Goal: Task Accomplishment & Management: Manage account settings

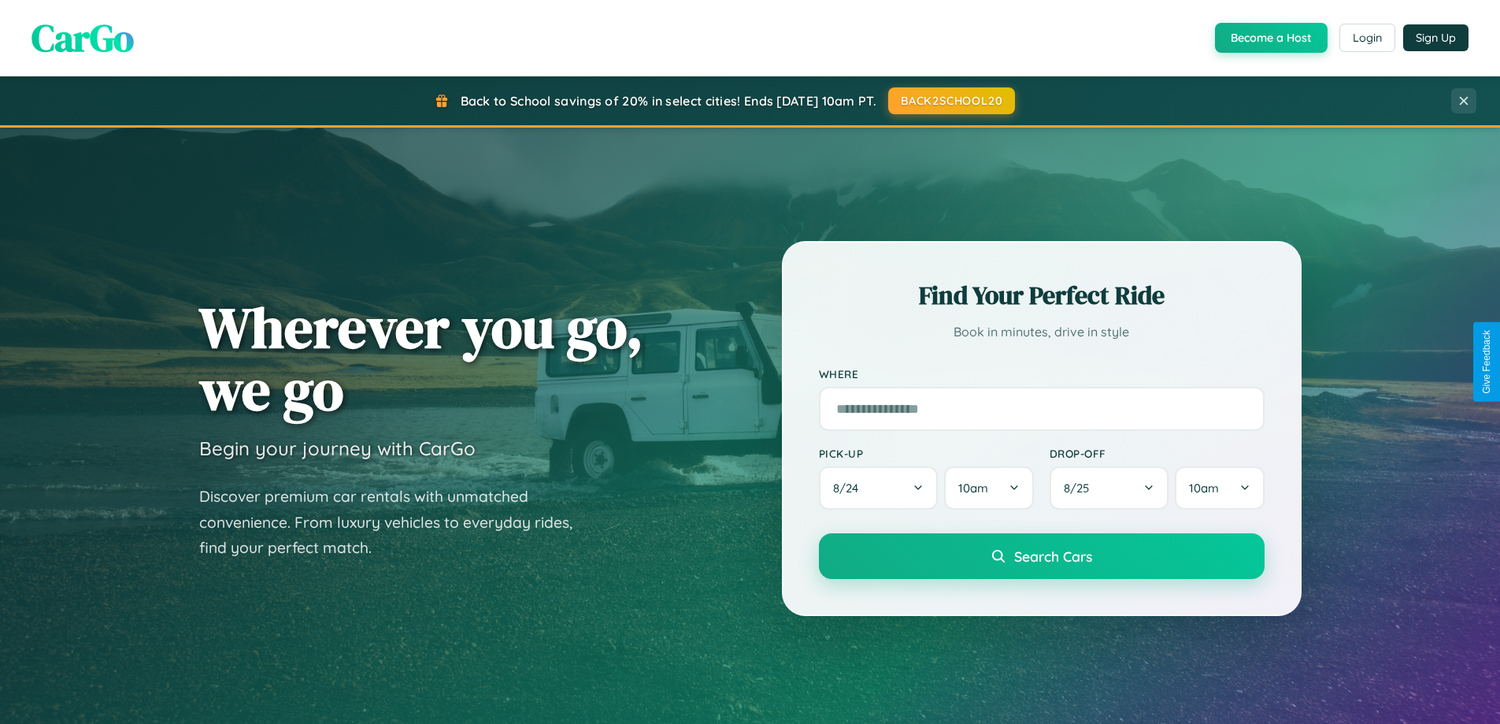
scroll to position [1084, 0]
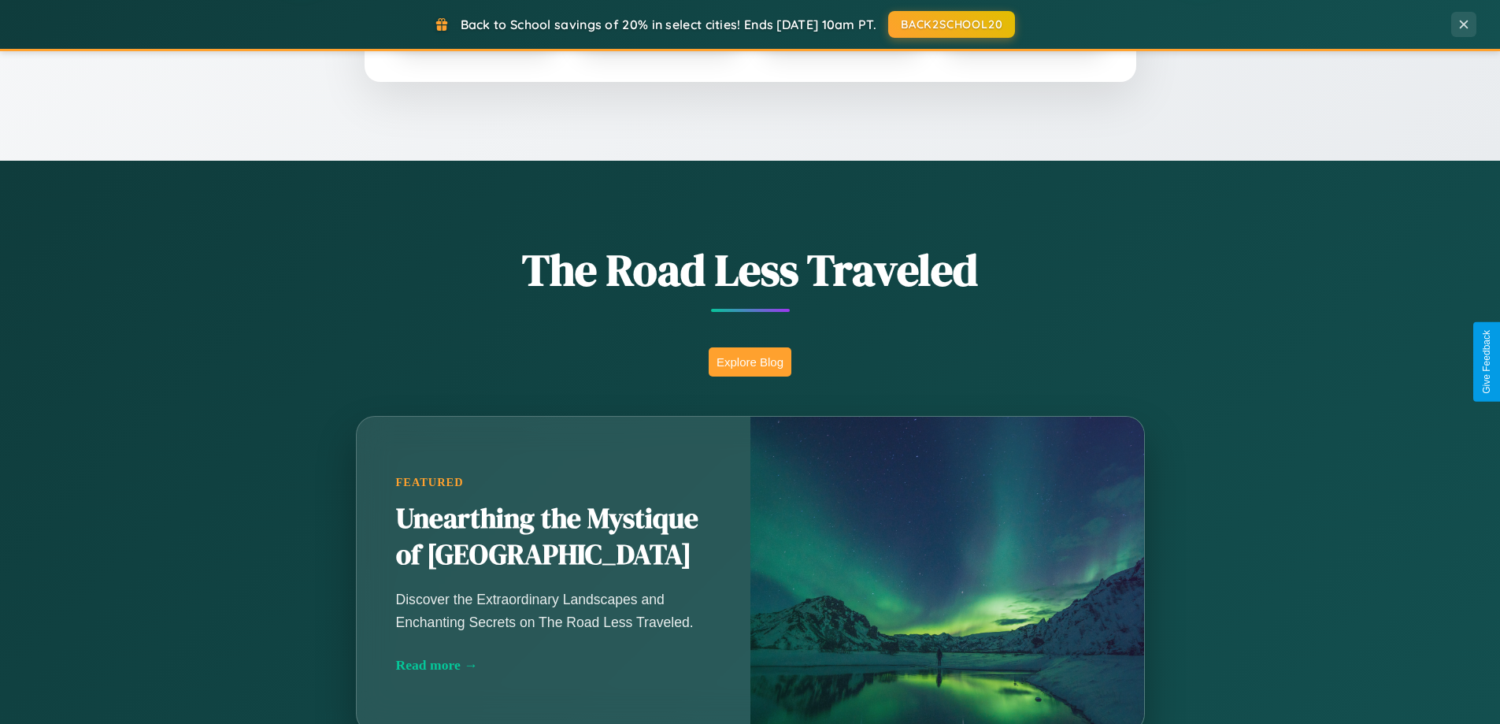
click at [750, 361] on button "Explore Blog" at bounding box center [750, 361] width 83 height 29
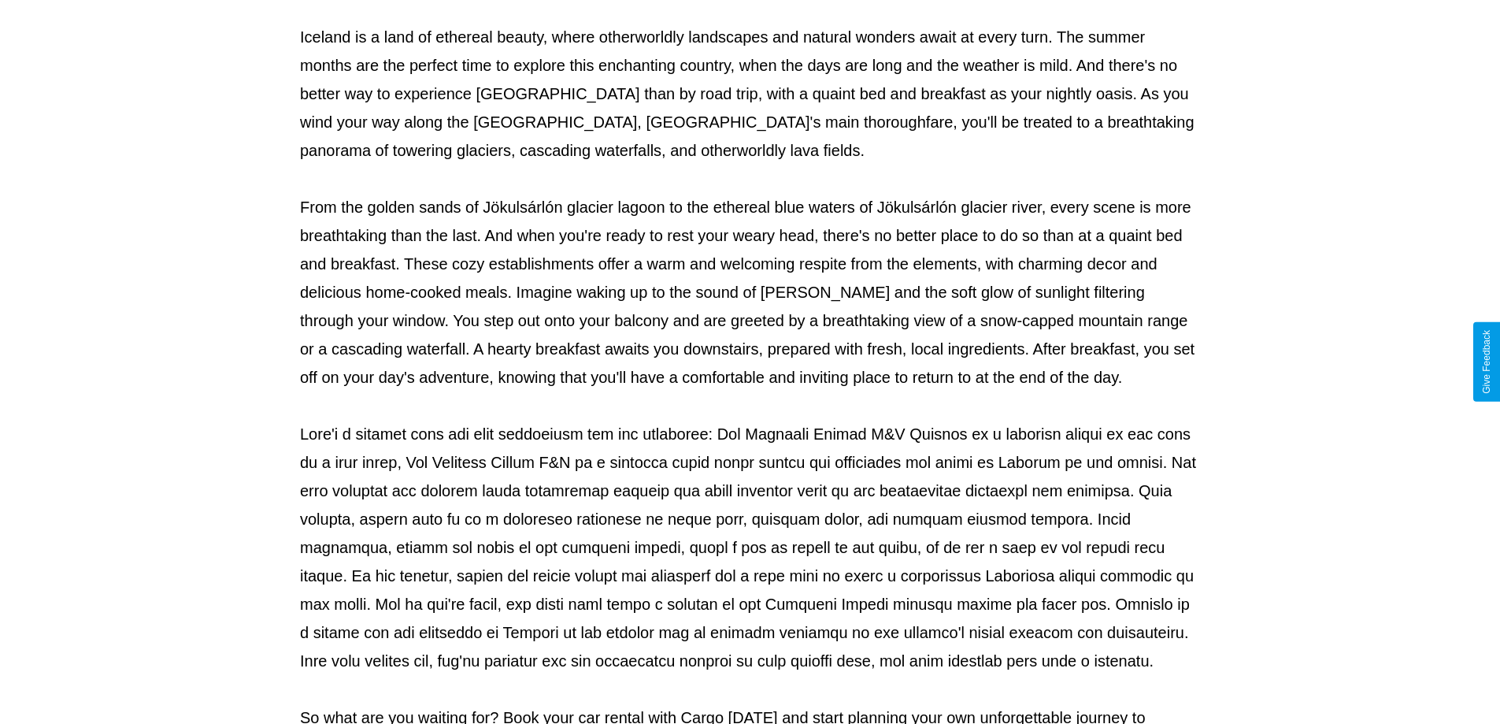
scroll to position [509, 0]
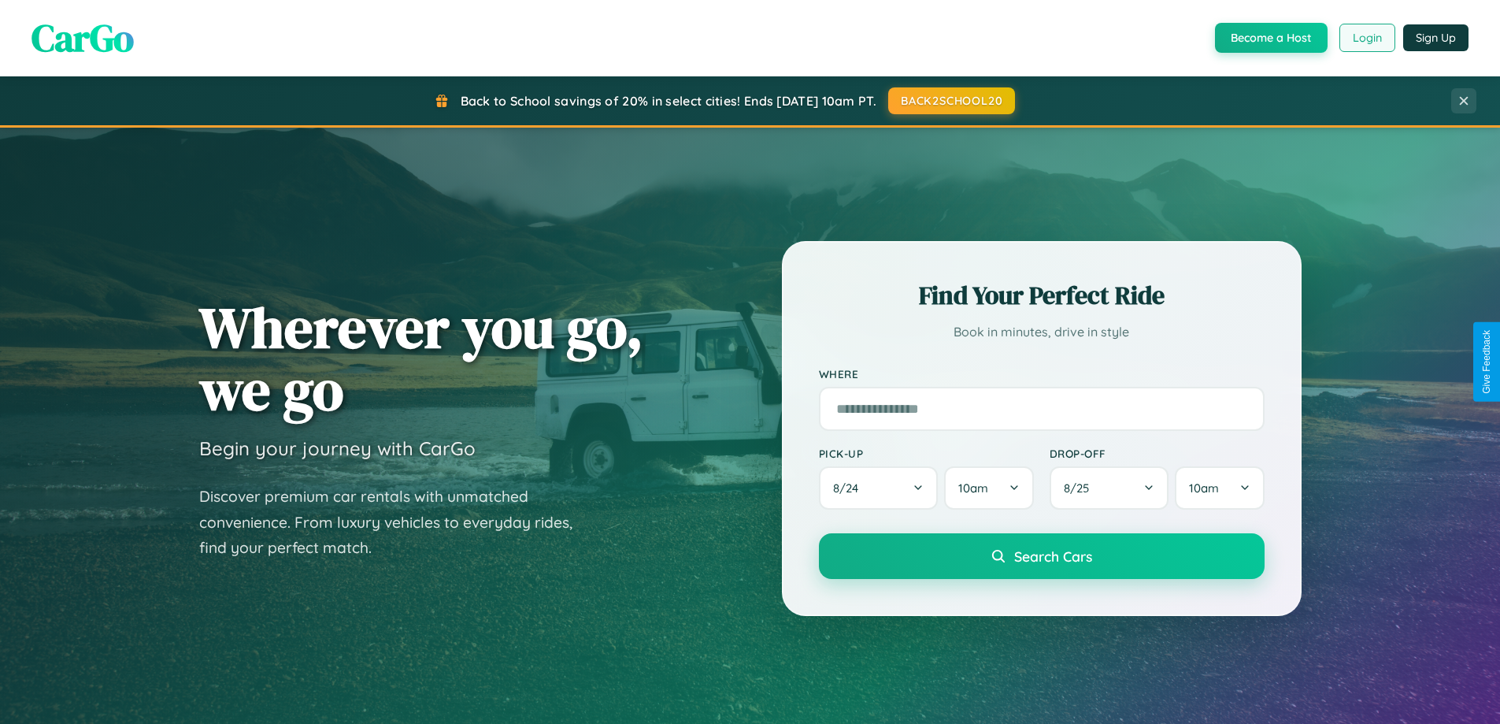
click at [1366, 38] on button "Login" at bounding box center [1367, 38] width 56 height 28
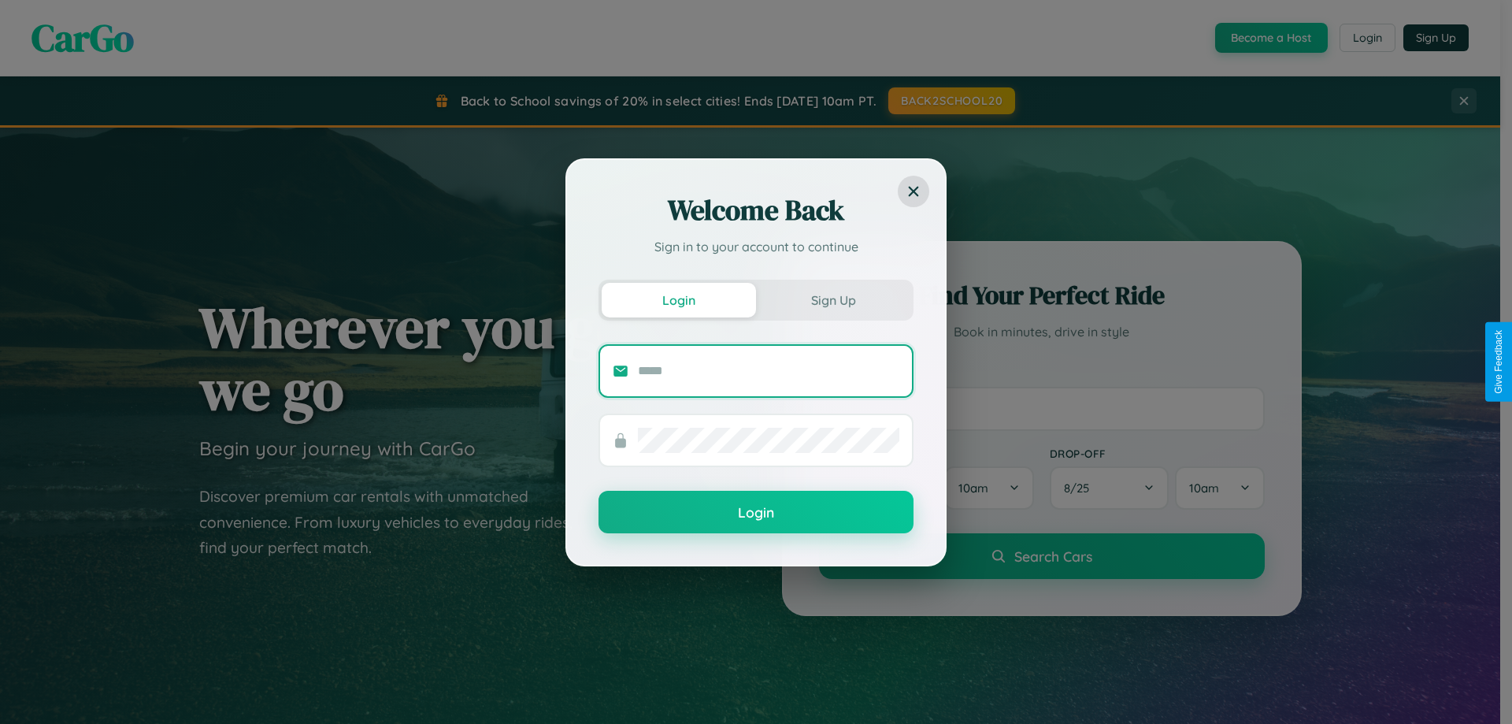
click at [769, 370] on input "text" at bounding box center [768, 370] width 261 height 25
type input "**********"
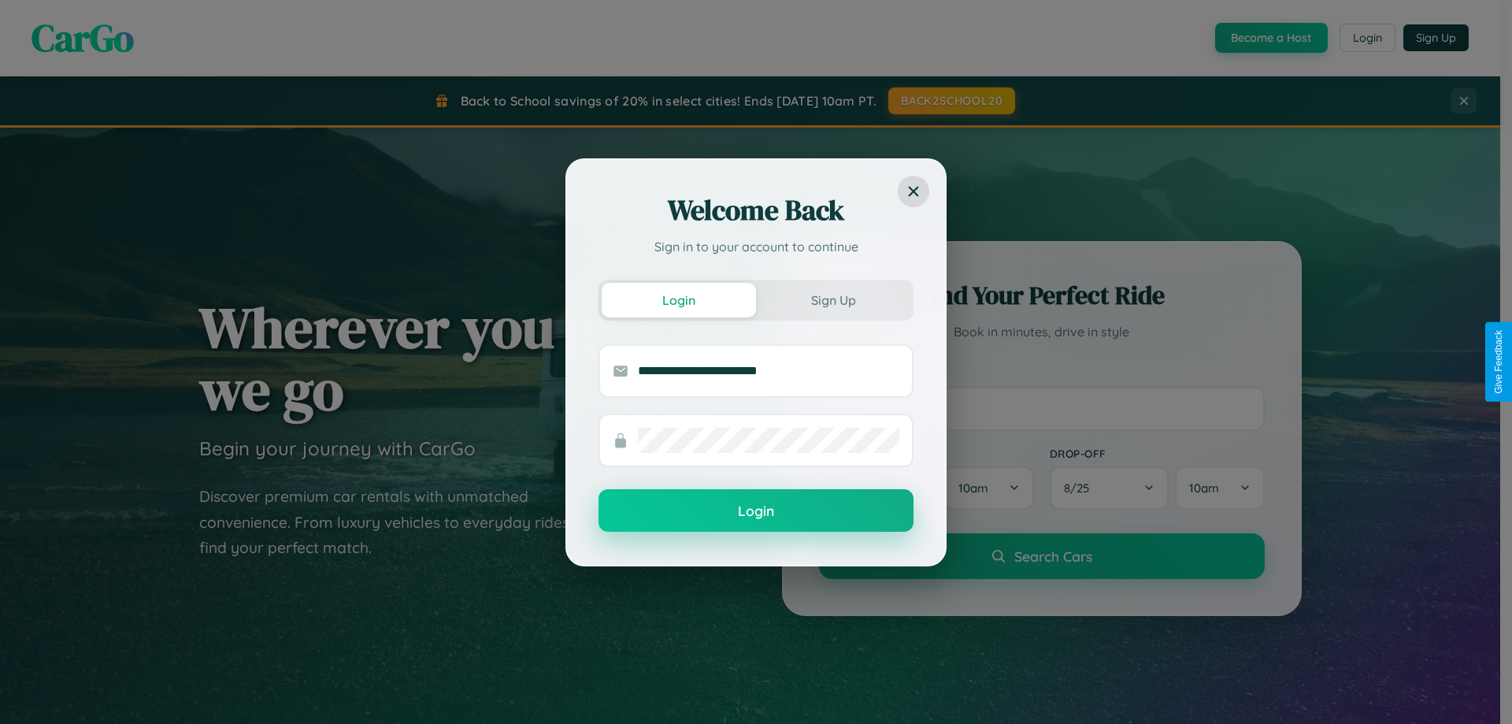
click at [756, 511] on button "Login" at bounding box center [755, 510] width 315 height 43
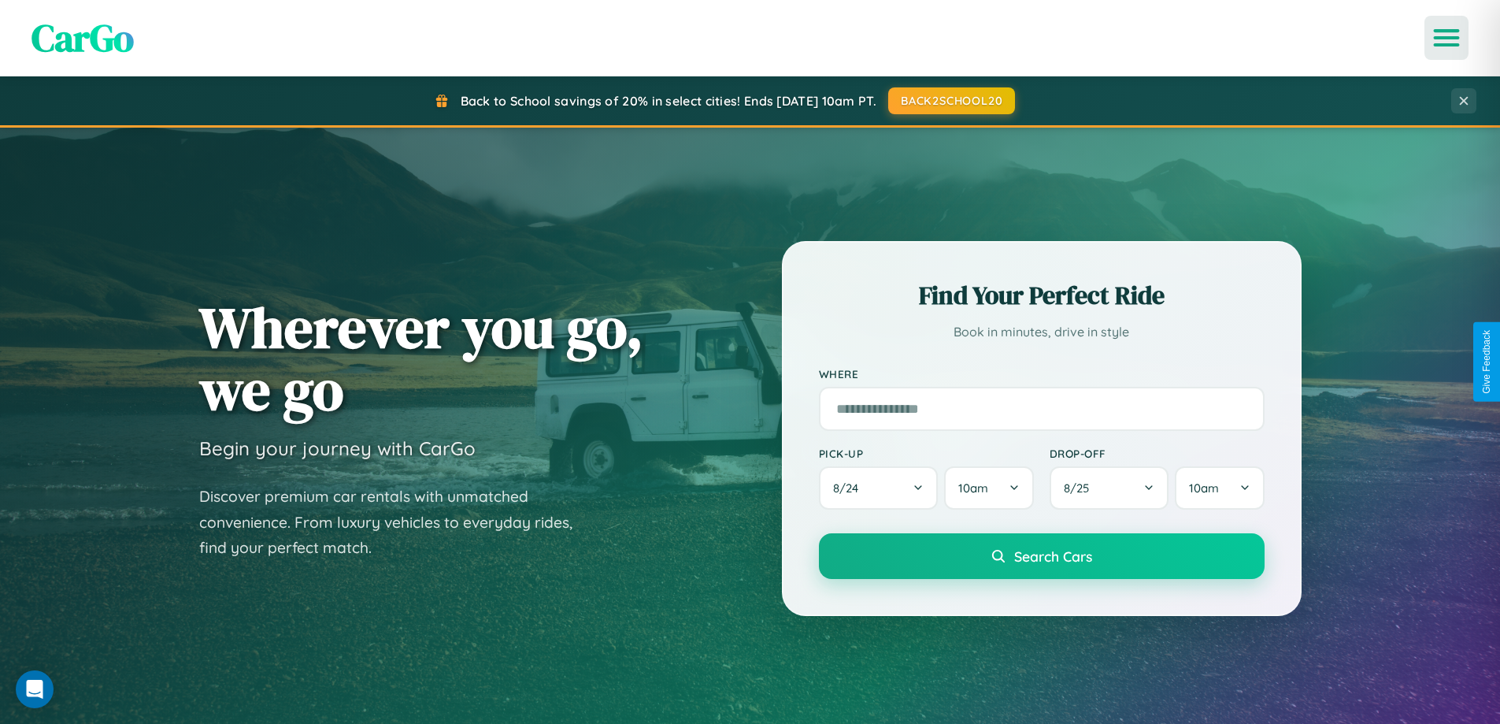
click at [1447, 38] on icon "Open menu" at bounding box center [1447, 38] width 23 height 14
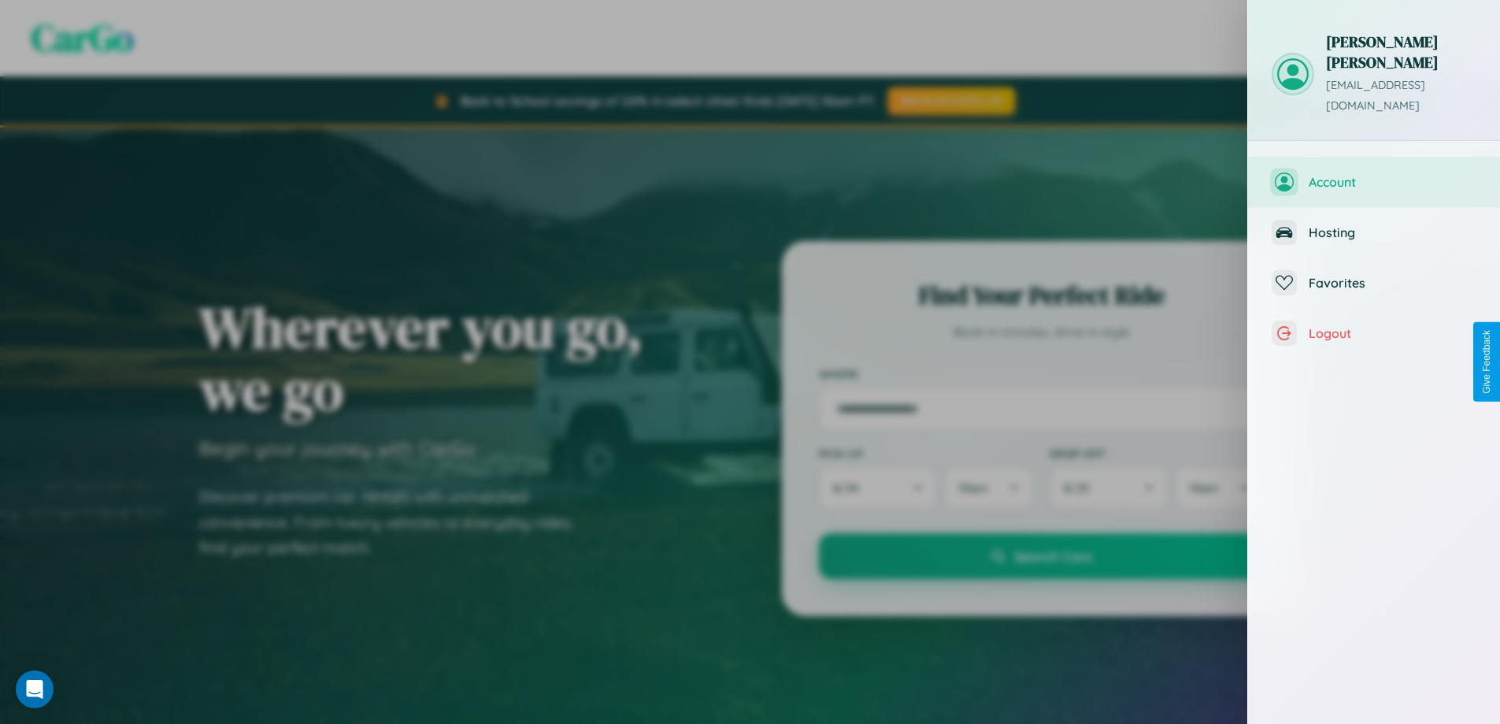
click at [1374, 174] on span "Account" at bounding box center [1393, 182] width 168 height 16
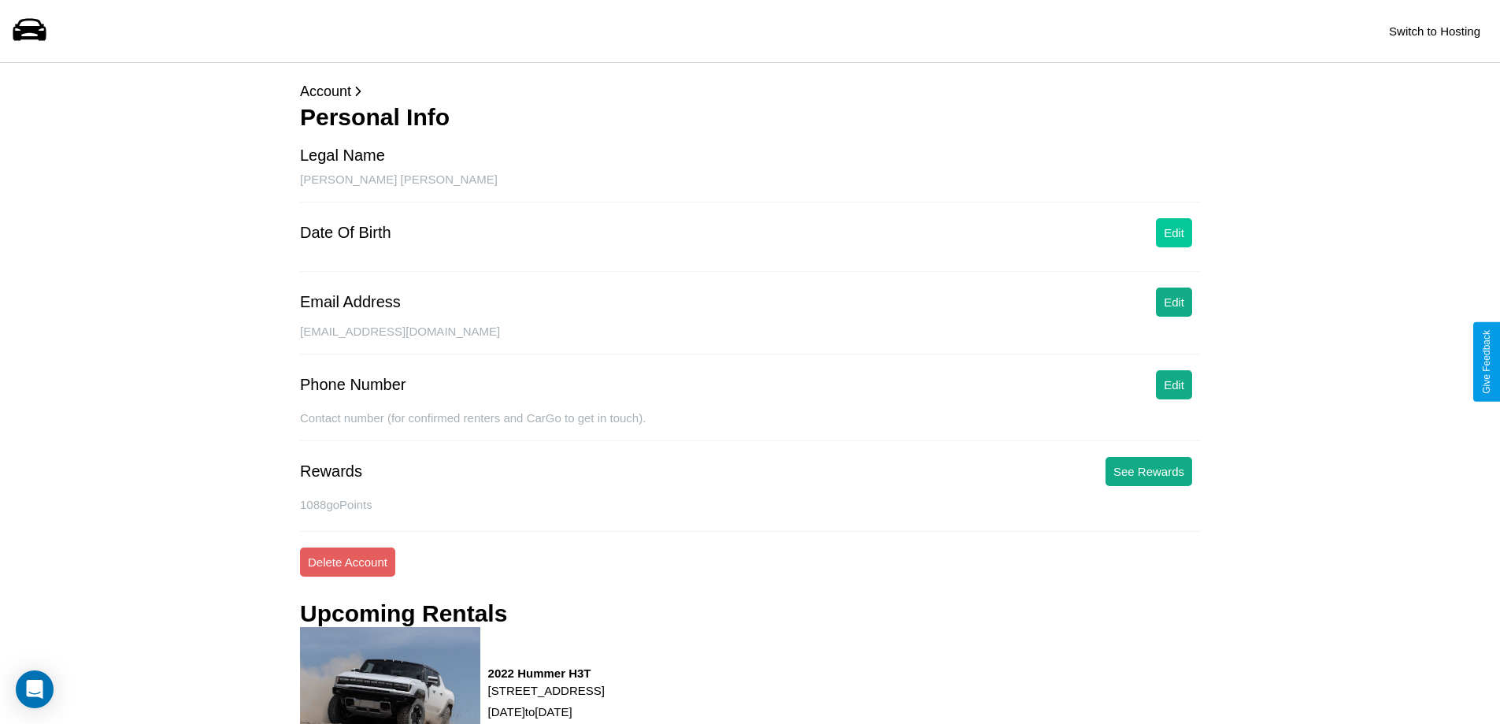
click at [1174, 232] on button "Edit" at bounding box center [1174, 232] width 36 height 29
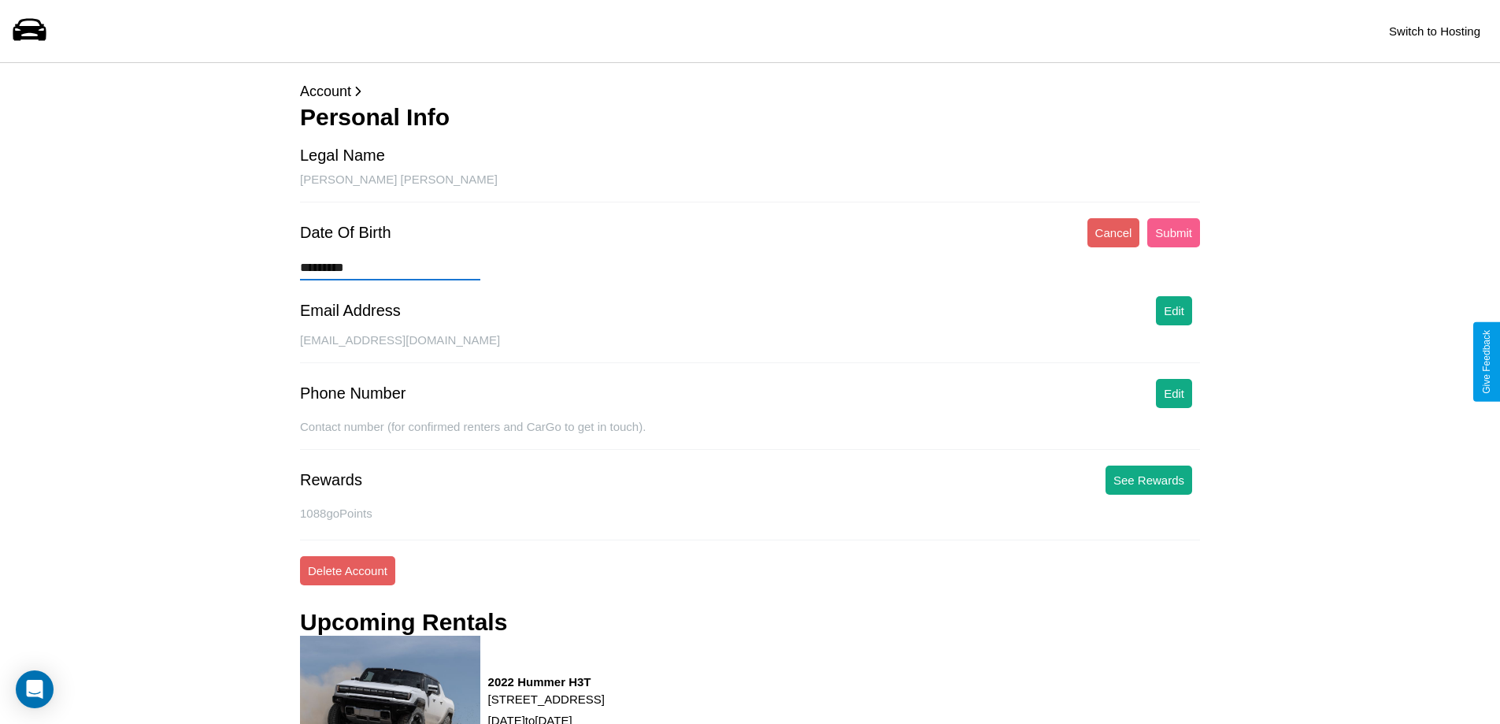
type input "**********"
